Goal: Task Accomplishment & Management: Use online tool/utility

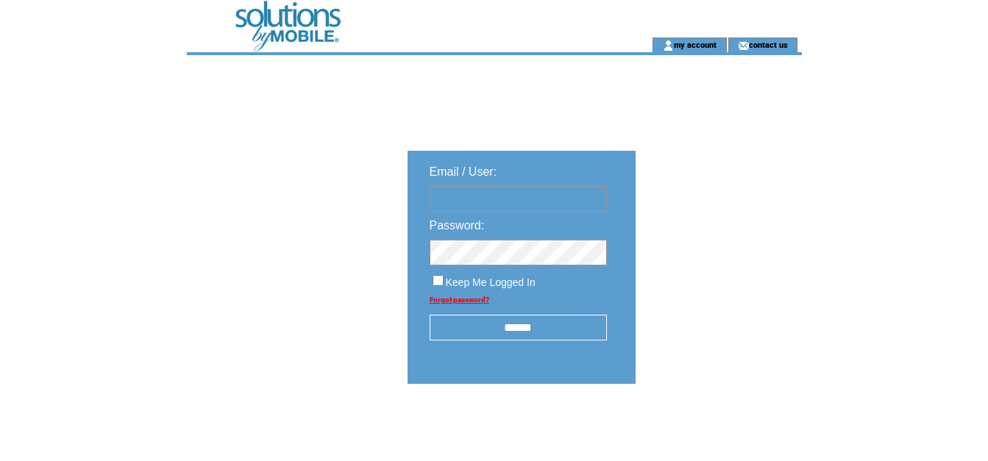
type input "**********"
click at [560, 326] on input "******" at bounding box center [517, 328] width 177 height 26
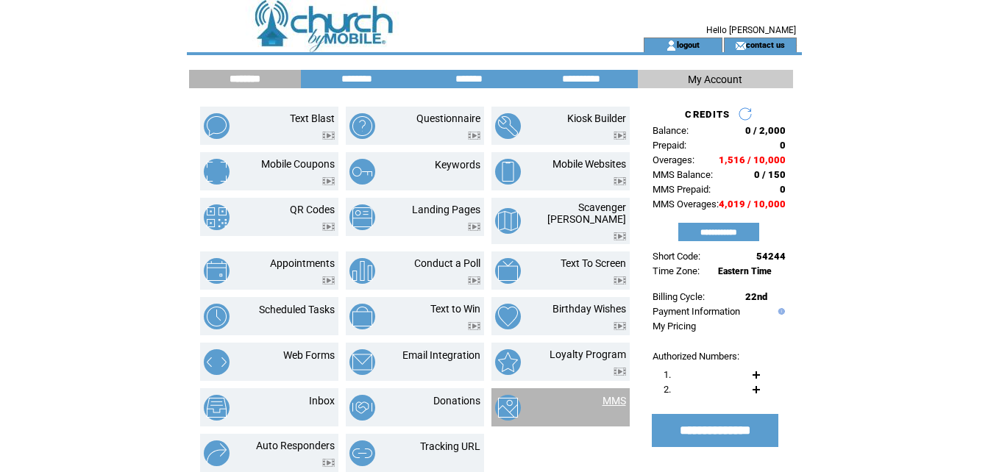
click at [612, 398] on link "MMS" at bounding box center [614, 401] width 24 height 12
